Goal: Information Seeking & Learning: Learn about a topic

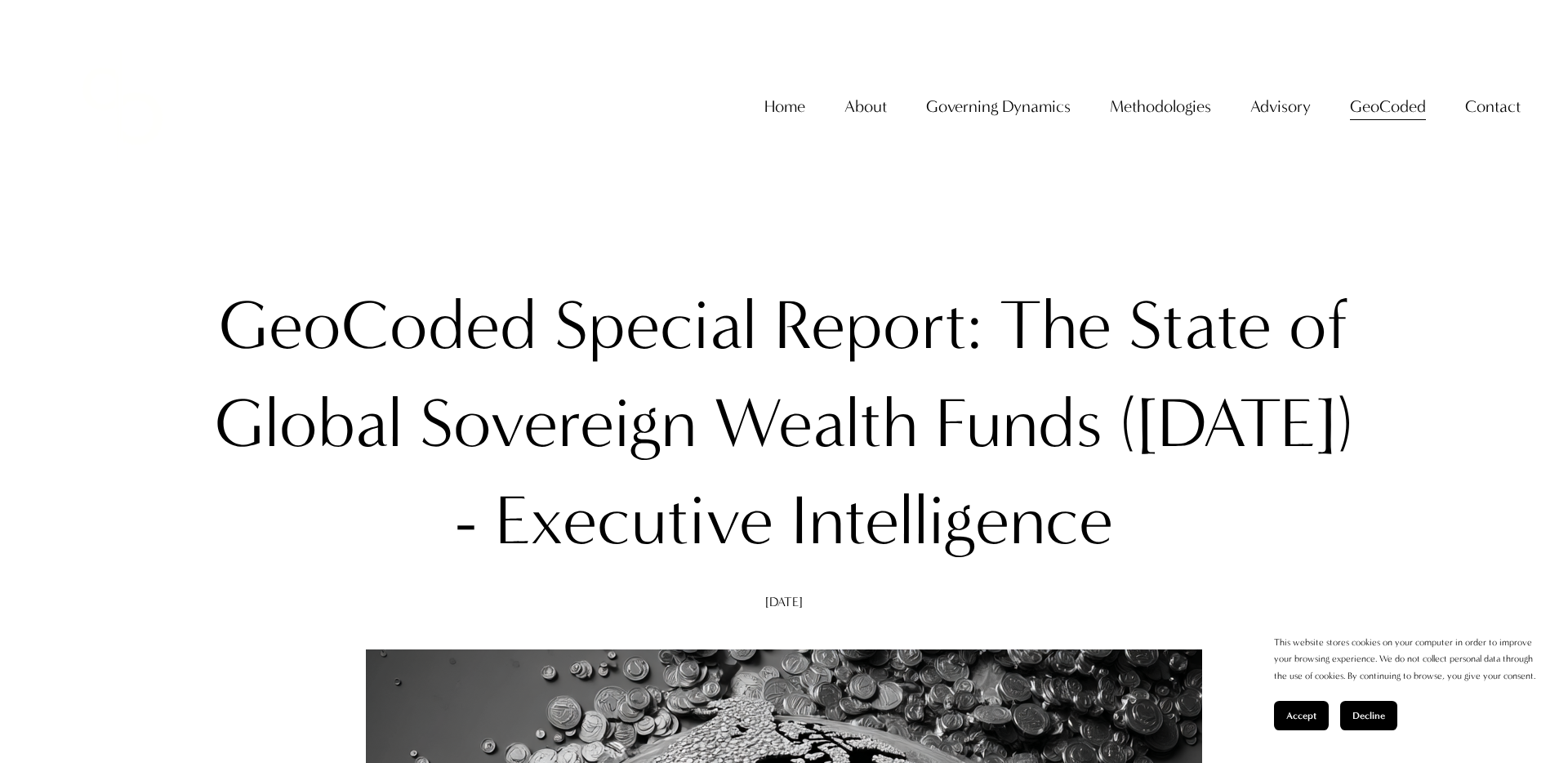
drag, startPoint x: 207, startPoint y: 315, endPoint x: 1227, endPoint y: 567, distance: 1050.7
copy h1 "GeoCoded Special Report: The State of Global Sovereign Wealth Funds ([DATE]) - …"
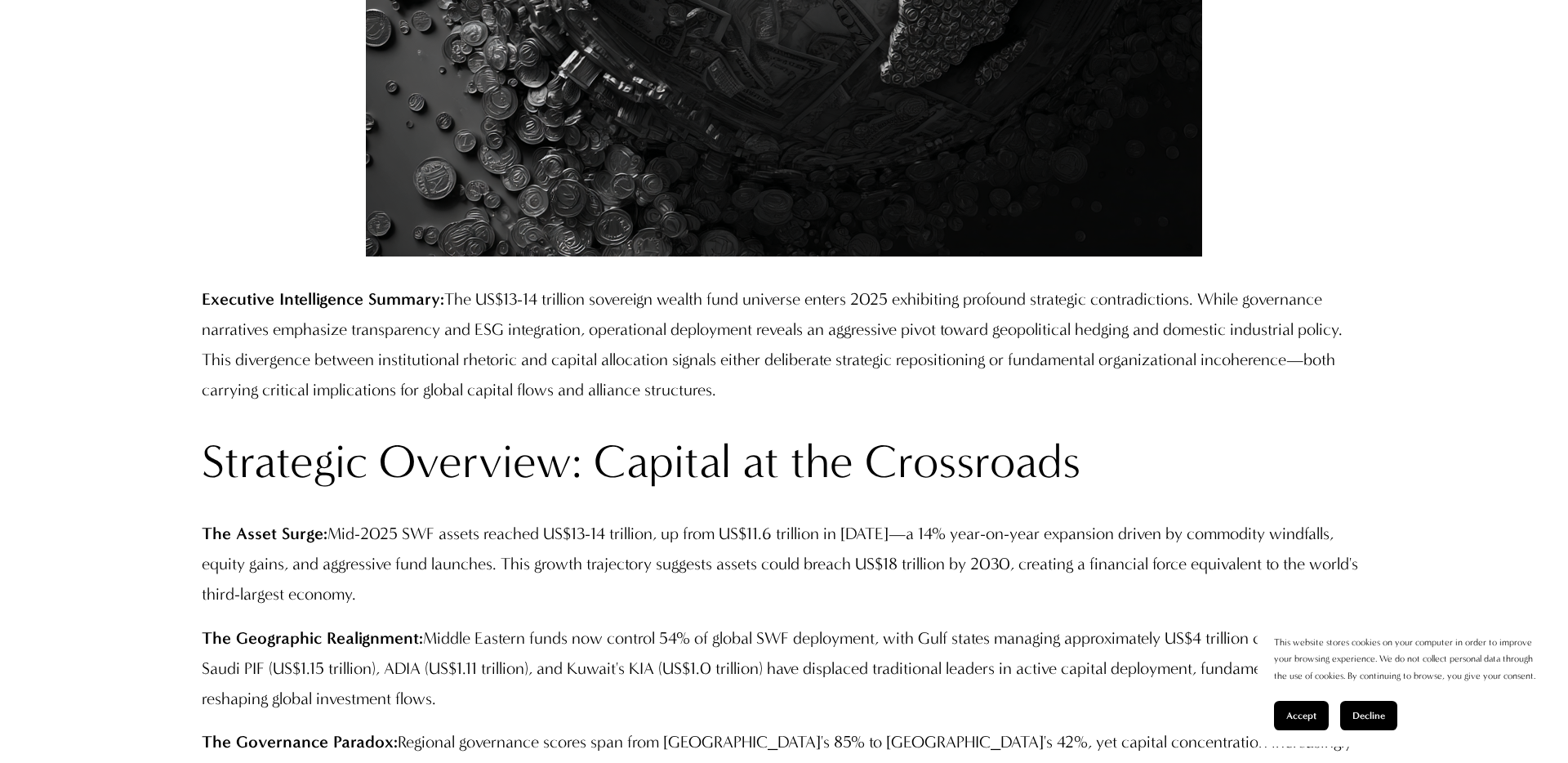
scroll to position [1227, 0]
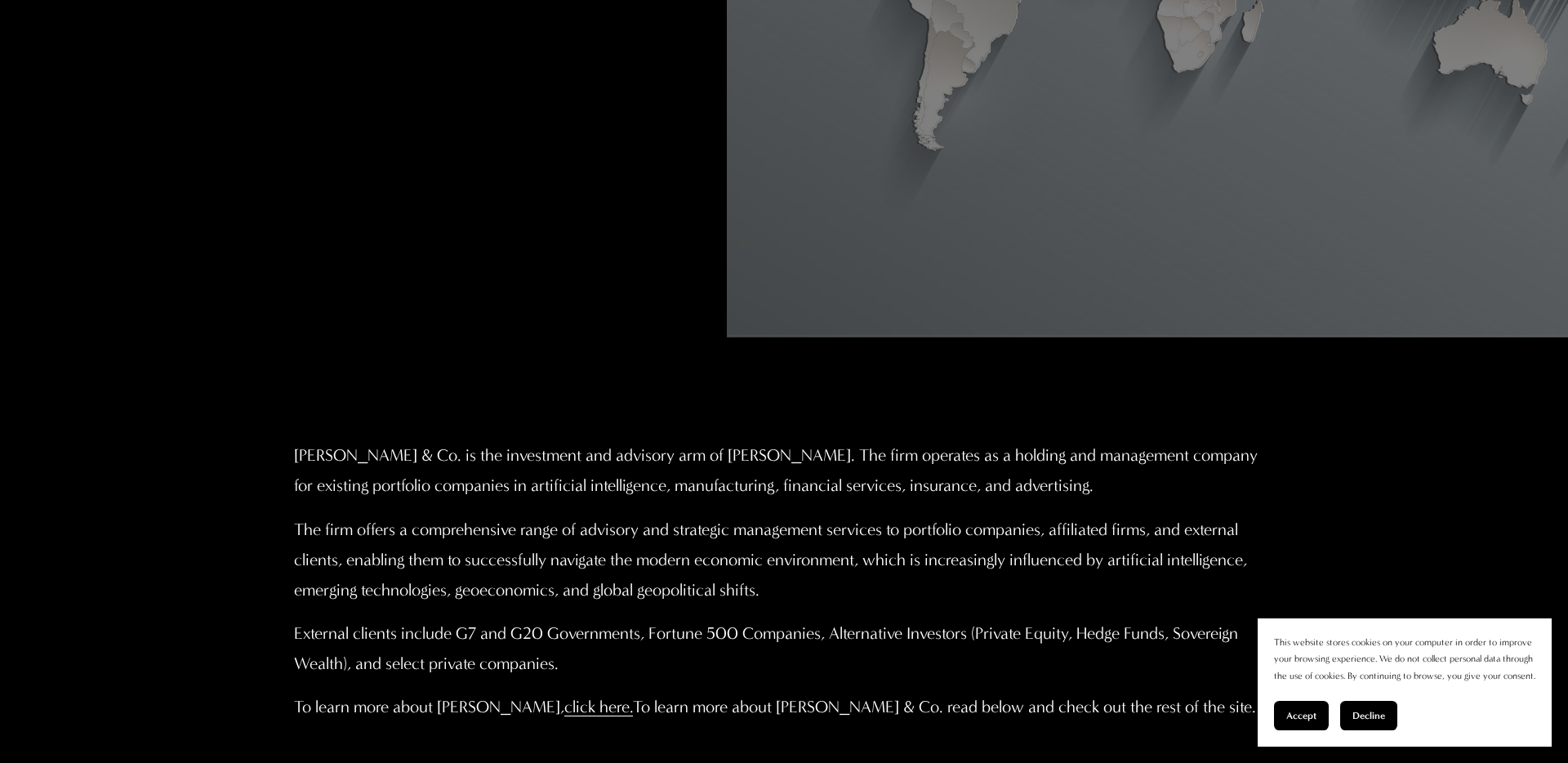
scroll to position [773, 0]
